Goal: Task Accomplishment & Management: Complete application form

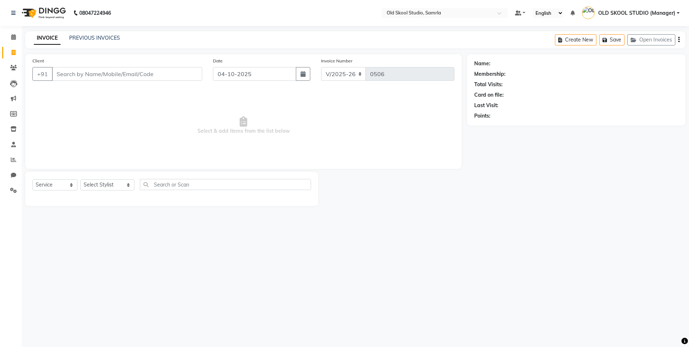
select select "8041"
select select "service"
click at [115, 187] on select "Select Stylist [PERSON_NAME] gagandeepkaur [PERSON_NAME] OLD SKOOL STUDIO (Mana…" at bounding box center [107, 184] width 54 height 11
select select "84326"
click at [80, 179] on select "Select Stylist [PERSON_NAME] gagandeepkaur [PERSON_NAME] OLD SKOOL STUDIO (Mana…" at bounding box center [107, 184] width 54 height 11
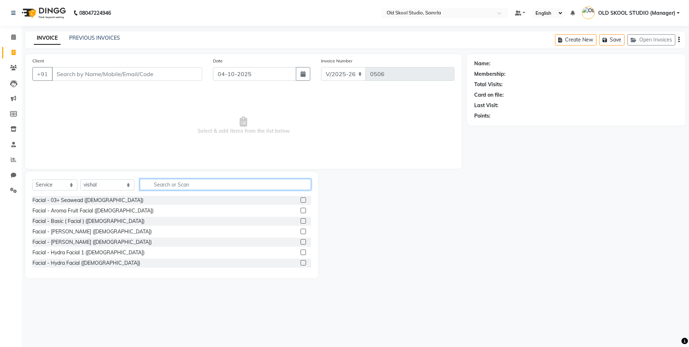
click at [205, 185] on input "text" at bounding box center [225, 184] width 171 height 11
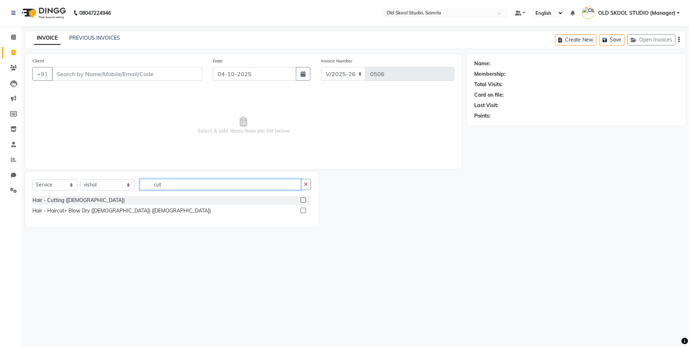
type input "cut"
click at [301, 199] on label at bounding box center [303, 199] width 5 height 5
click at [301, 199] on input "checkbox" at bounding box center [303, 200] width 5 height 5
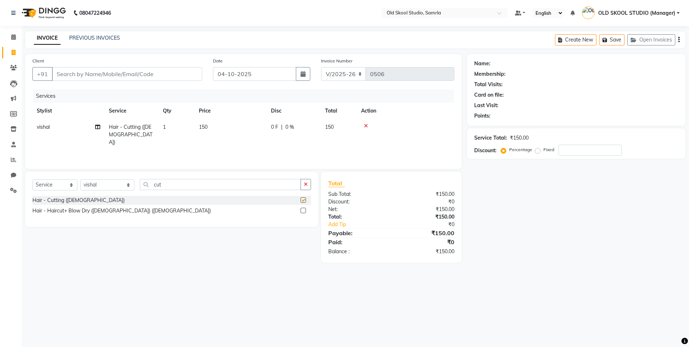
checkbox input "false"
click at [263, 185] on input "cut" at bounding box center [220, 184] width 161 height 11
type input "c"
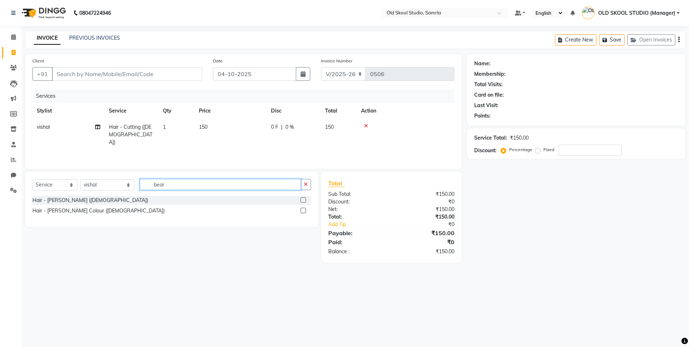
type input "bear"
click at [303, 199] on label at bounding box center [303, 199] width 5 height 5
click at [303, 199] on input "checkbox" at bounding box center [303, 200] width 5 height 5
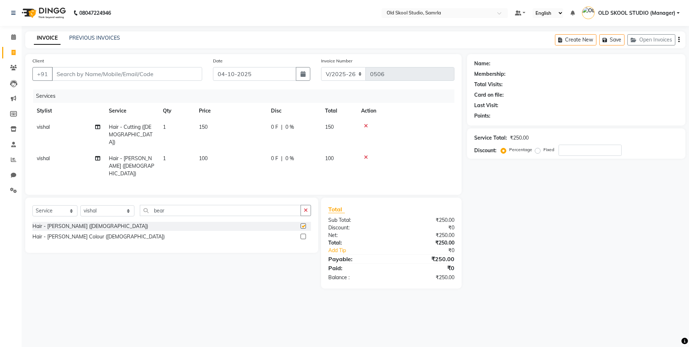
checkbox input "false"
click at [550, 224] on div "Name: Membership: Total Visits: Card on file: Last Visit: Points: Service Total…" at bounding box center [579, 171] width 224 height 234
click at [306, 208] on icon "button" at bounding box center [306, 210] width 4 height 5
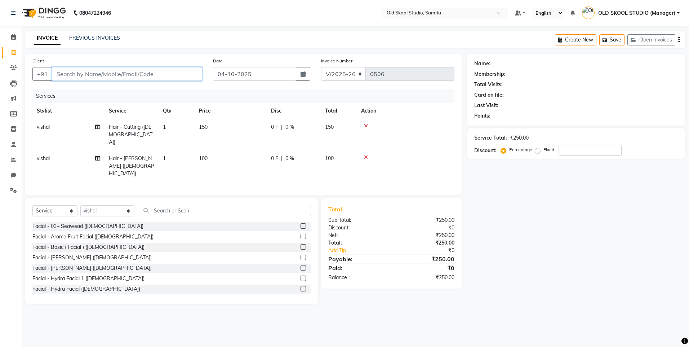
click at [136, 72] on input "Client" at bounding box center [127, 74] width 150 height 14
type input "g"
type input "0"
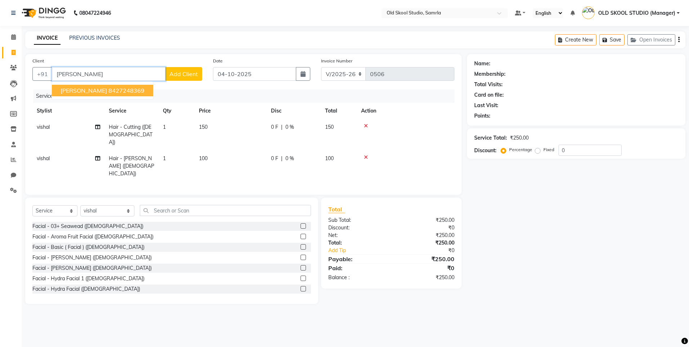
type input "[PERSON_NAME]"
click at [180, 79] on button "Add Client" at bounding box center [183, 74] width 37 height 14
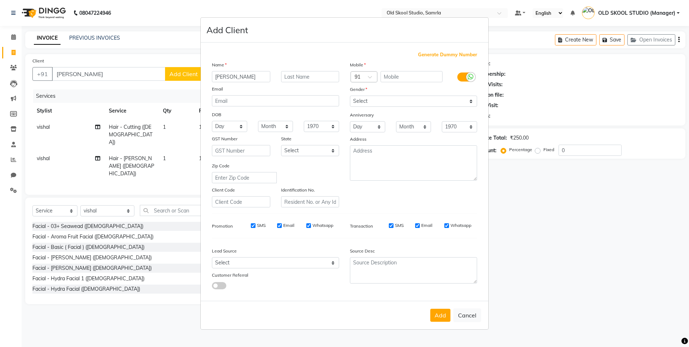
click at [94, 61] on ngb-modal-window "Add Client Generate Dummy Number Name [PERSON_NAME] Email DOB Day 01 02 03 04 0…" at bounding box center [344, 173] width 689 height 347
click at [93, 67] on ngb-modal-window "Add Client Generate Dummy Number Name [PERSON_NAME] Email DOB Day 01 02 03 04 0…" at bounding box center [344, 173] width 689 height 347
click at [97, 74] on ngb-modal-window "Add Client Generate Dummy Number Name [PERSON_NAME] Email DOB Day 01 02 03 04 0…" at bounding box center [344, 173] width 689 height 347
drag, startPoint x: 471, startPoint y: 316, endPoint x: 434, endPoint y: 305, distance: 38.9
click at [471, 316] on button "Cancel" at bounding box center [467, 315] width 28 height 14
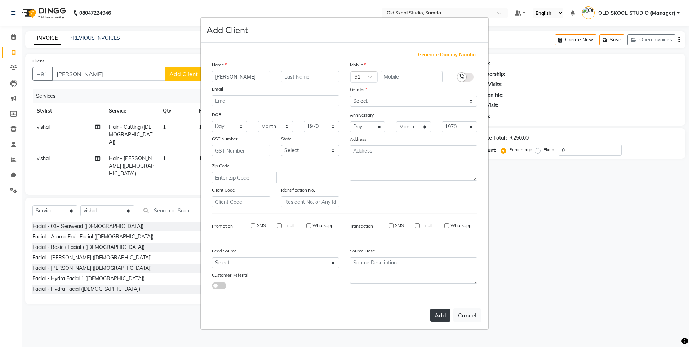
select select
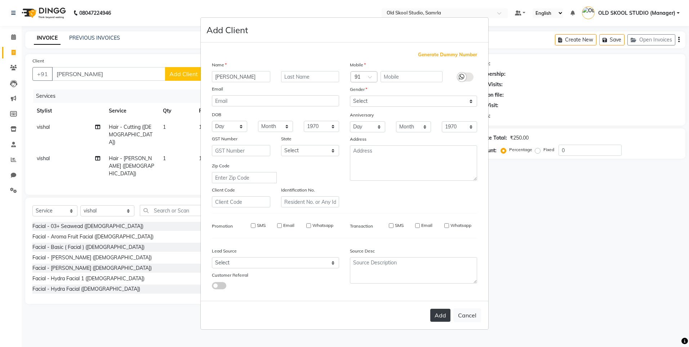
select select
checkbox input "false"
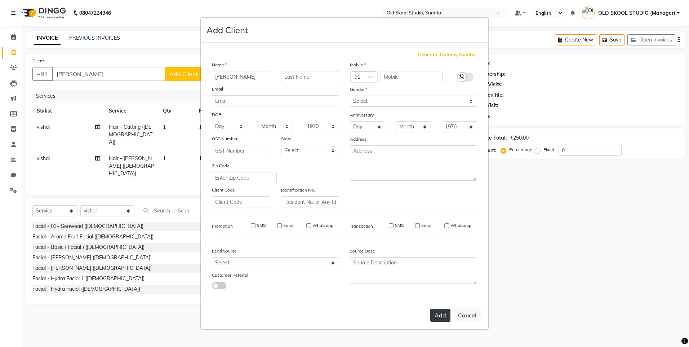
checkbox input "false"
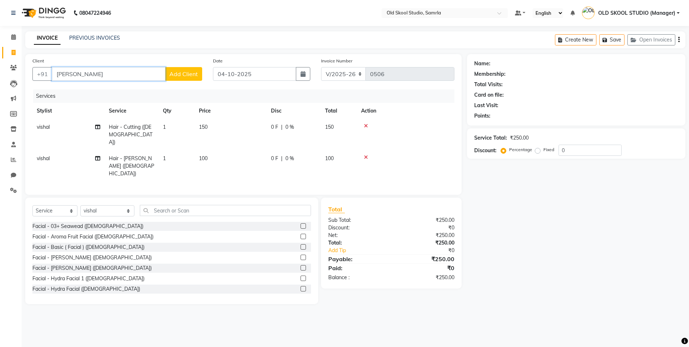
click at [86, 75] on input "[PERSON_NAME]" at bounding box center [109, 74] width 114 height 14
click at [108, 90] on ngb-highlight "9815493950" at bounding box center [126, 90] width 36 height 7
type input "9815493950"
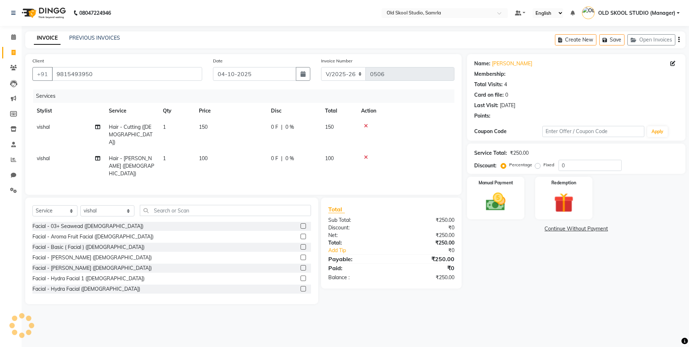
select select "1: Object"
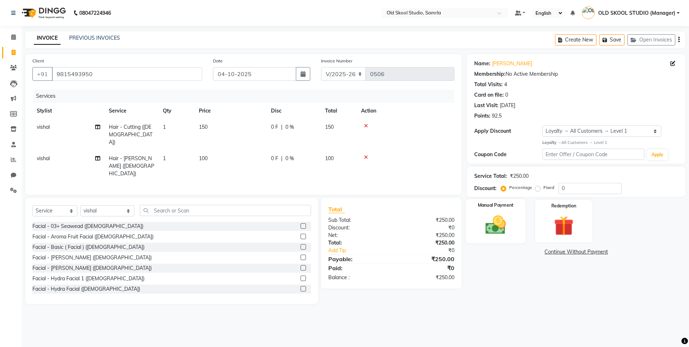
click at [497, 225] on img at bounding box center [496, 225] width 34 height 24
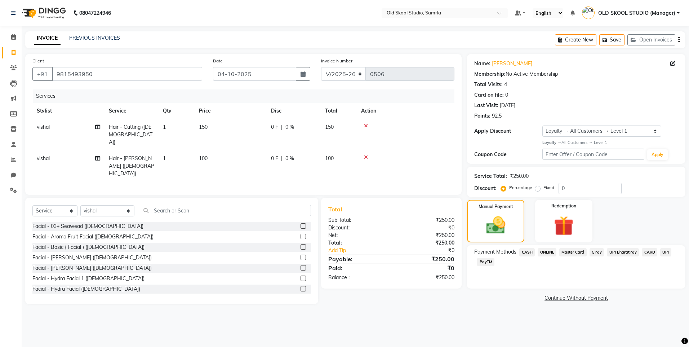
click at [522, 252] on span "CASH" at bounding box center [526, 252] width 15 height 8
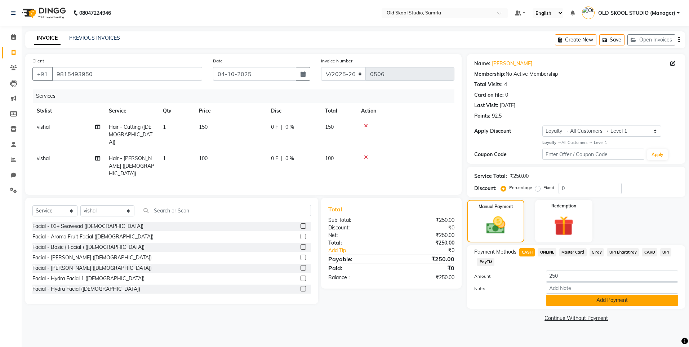
click at [571, 301] on button "Add Payment" at bounding box center [612, 299] width 132 height 11
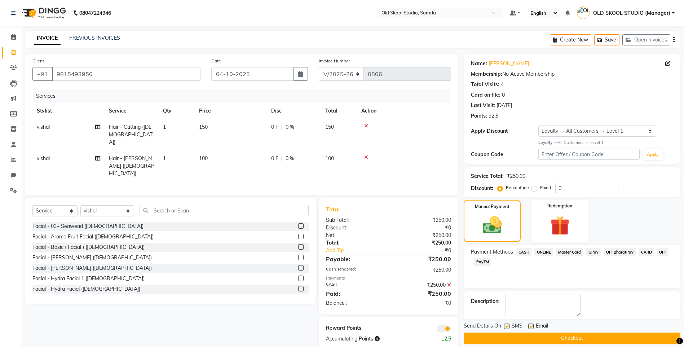
click at [521, 253] on span "CASH" at bounding box center [523, 252] width 15 height 8
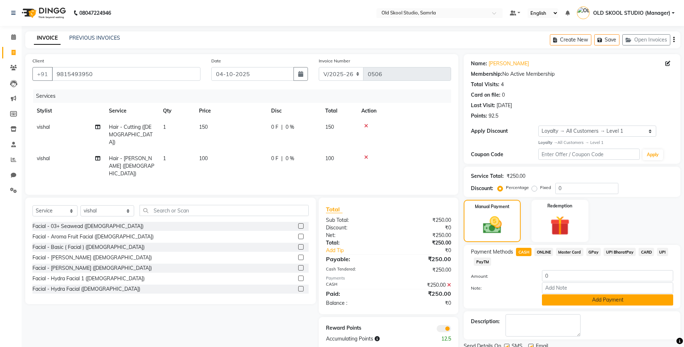
click at [577, 302] on button "Add Payment" at bounding box center [607, 299] width 131 height 11
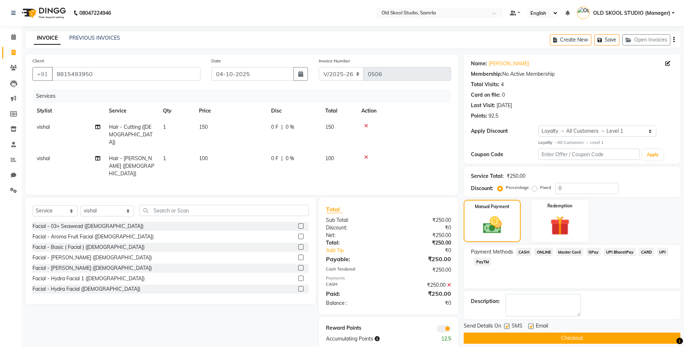
click at [584, 340] on button "Checkout" at bounding box center [572, 337] width 217 height 11
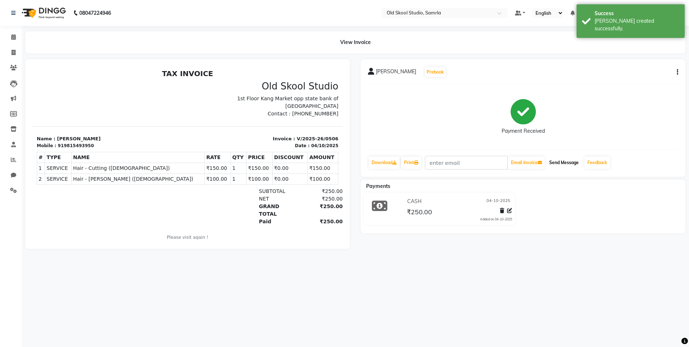
click at [566, 162] on button "Send Message" at bounding box center [563, 162] width 35 height 12
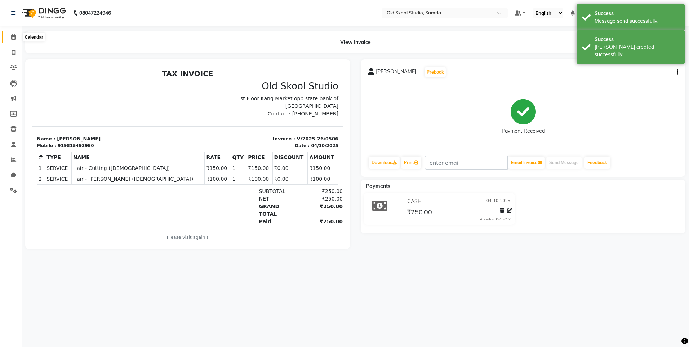
click at [14, 41] on span at bounding box center [13, 37] width 13 height 8
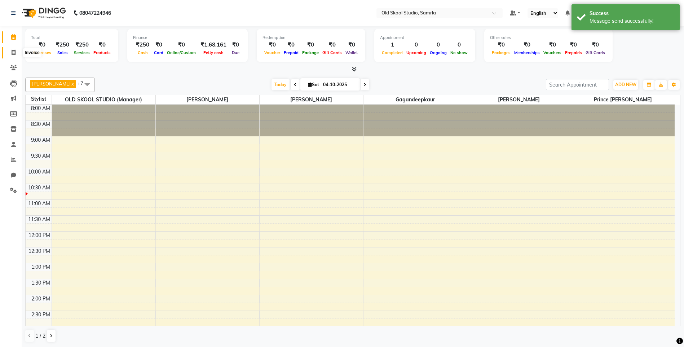
click at [13, 51] on icon at bounding box center [14, 52] width 4 height 5
select select "service"
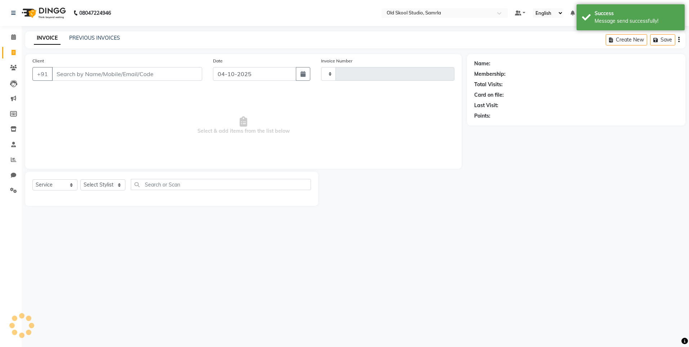
type input "0507"
select select "8041"
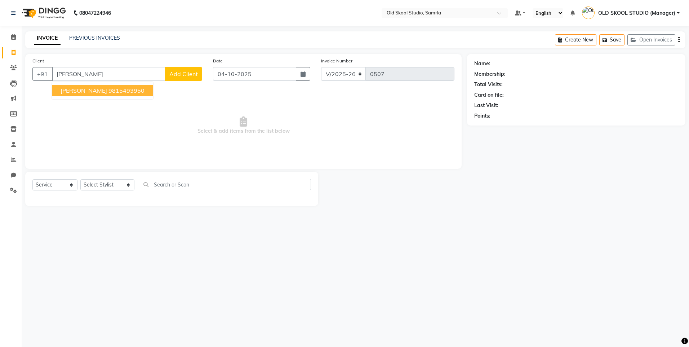
click at [108, 90] on ngb-highlight "9815493950" at bounding box center [126, 90] width 36 height 7
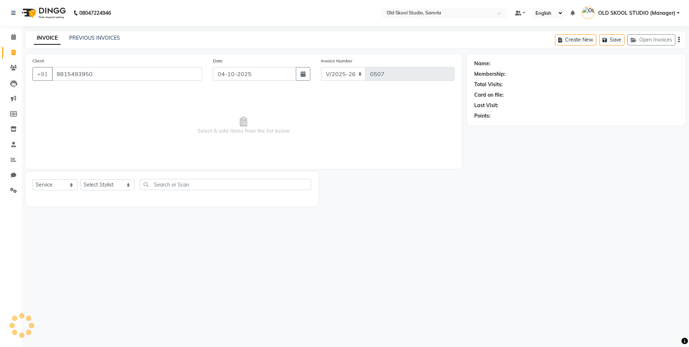
type input "9815493950"
select select "1: Object"
